Goal: Find specific page/section: Find specific page/section

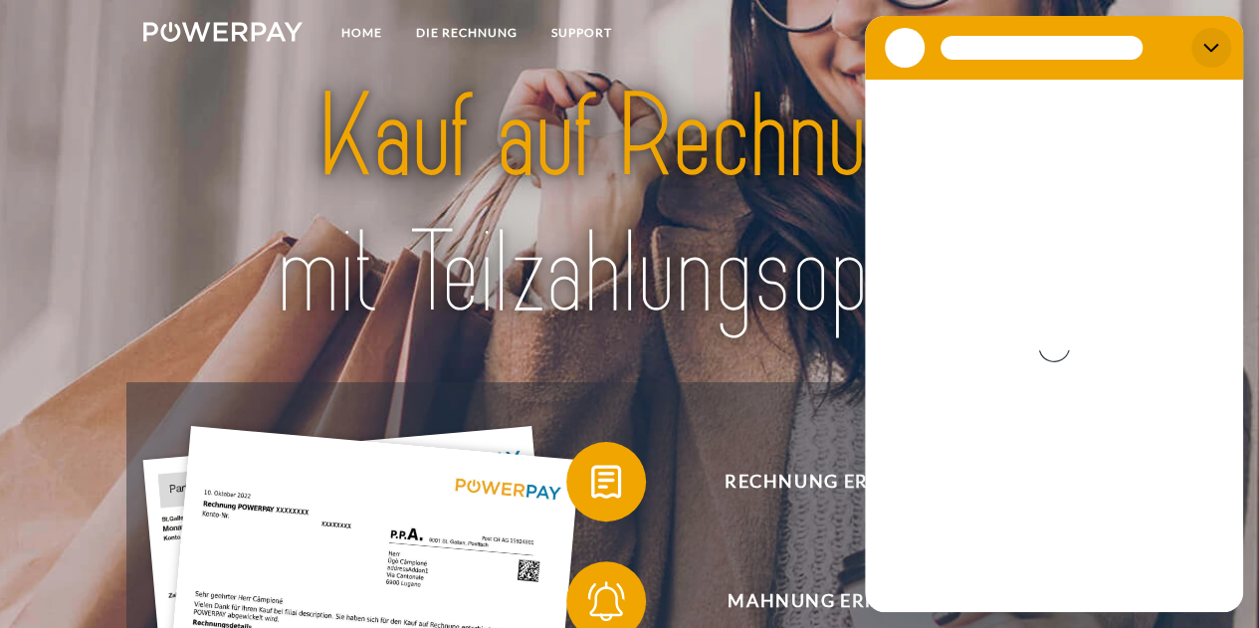
click at [1210, 49] on icon "Schließen" at bounding box center [1211, 48] width 16 height 16
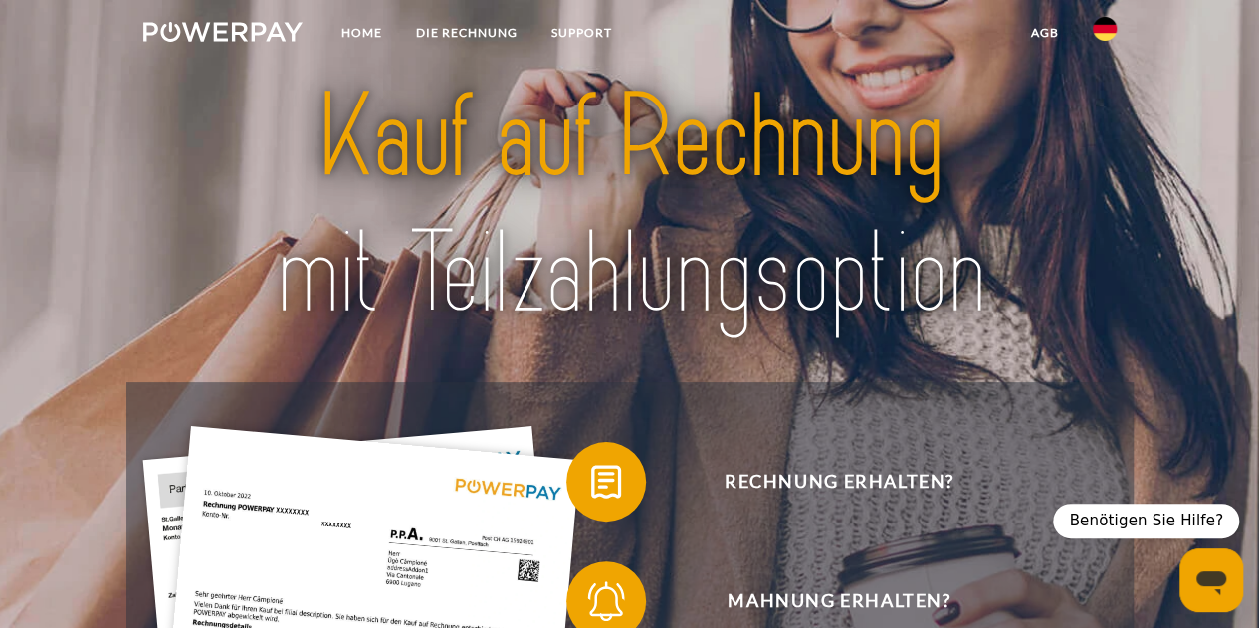
click at [1041, 41] on link "agb" at bounding box center [1045, 33] width 62 height 36
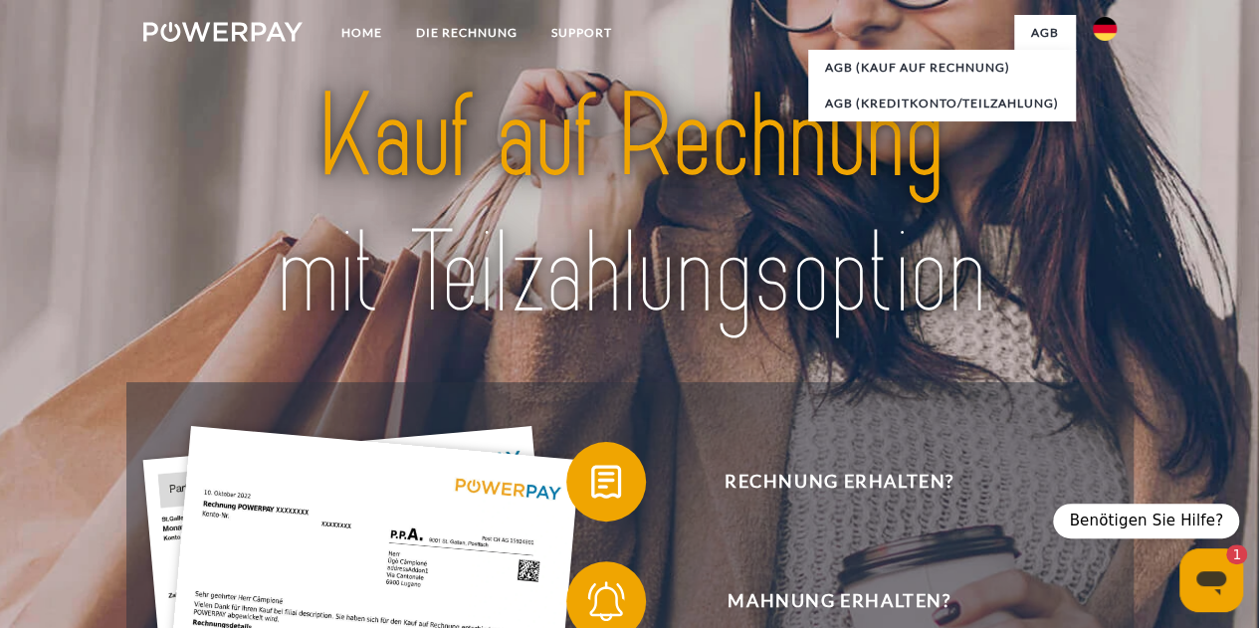
click at [1097, 37] on img at bounding box center [1104, 29] width 24 height 24
click at [1109, 80] on link at bounding box center [1104, 95] width 58 height 51
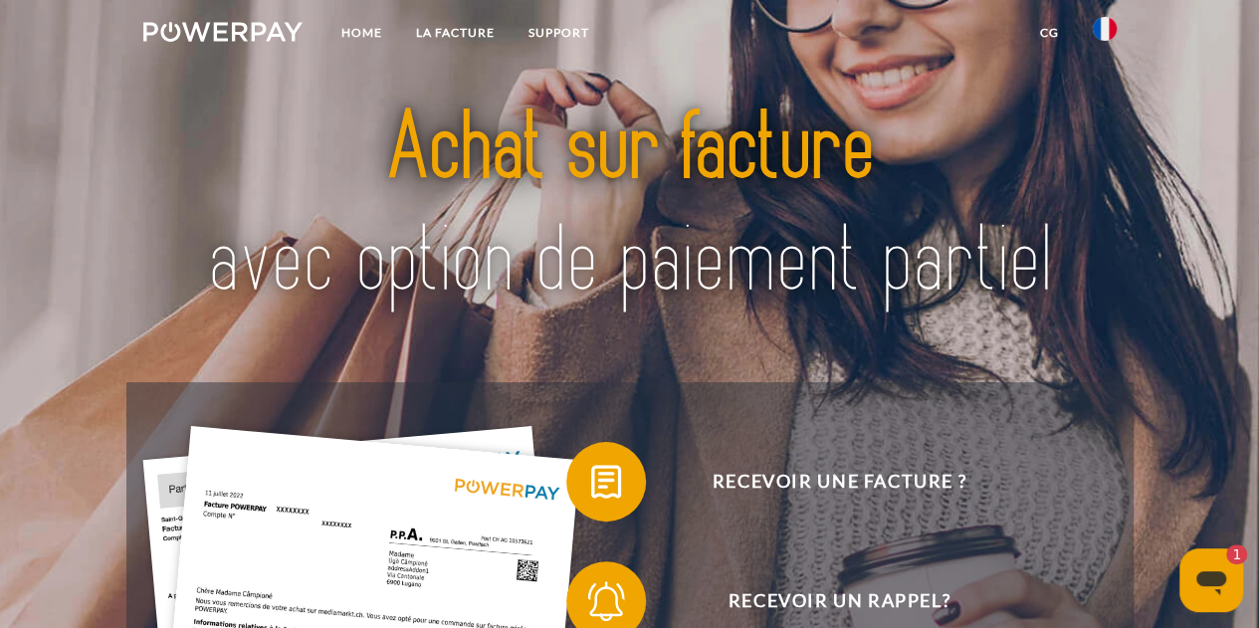
click at [1063, 28] on link "CG" at bounding box center [1049, 33] width 53 height 36
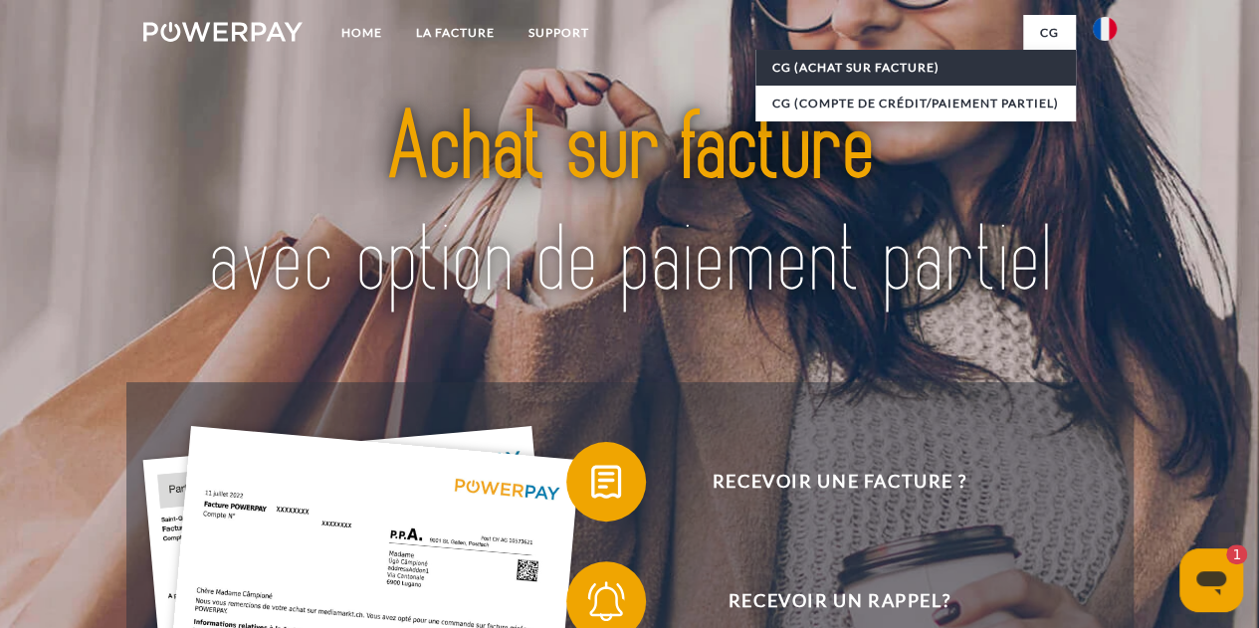
click at [971, 69] on link "CG (achat sur facture)" at bounding box center [915, 68] width 320 height 36
